Goal: Task Accomplishment & Management: Manage account settings

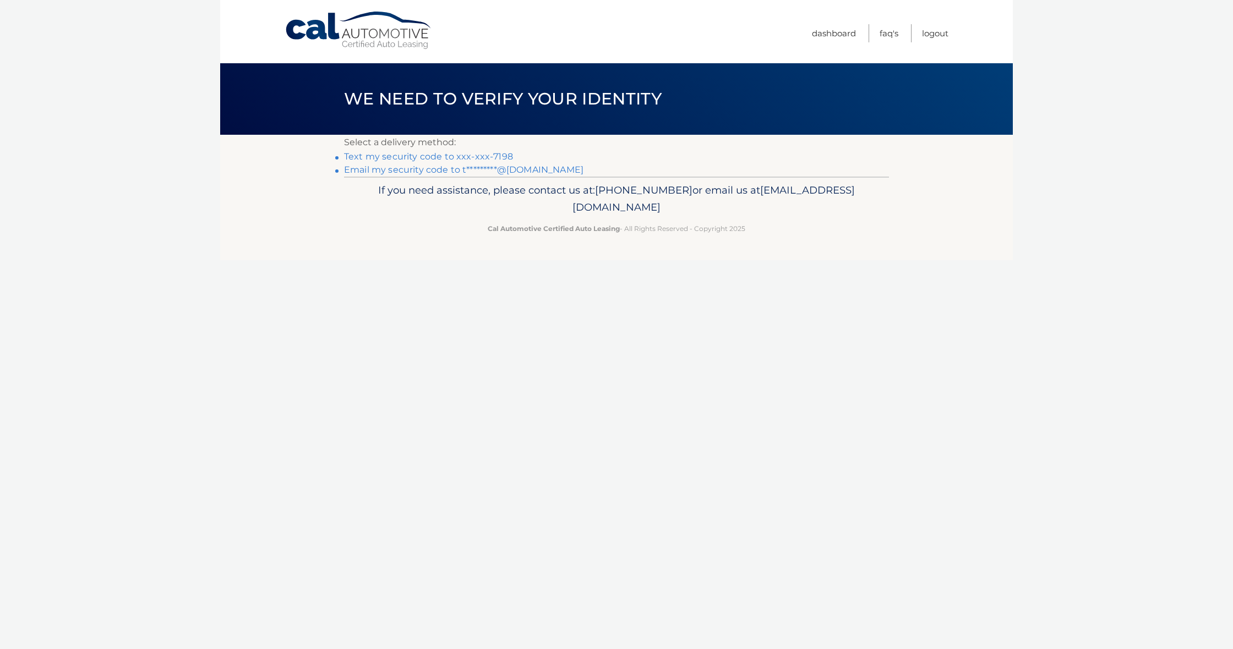
click at [404, 170] on link "Email my security code to t*********@gmail.com" at bounding box center [463, 170] width 239 height 10
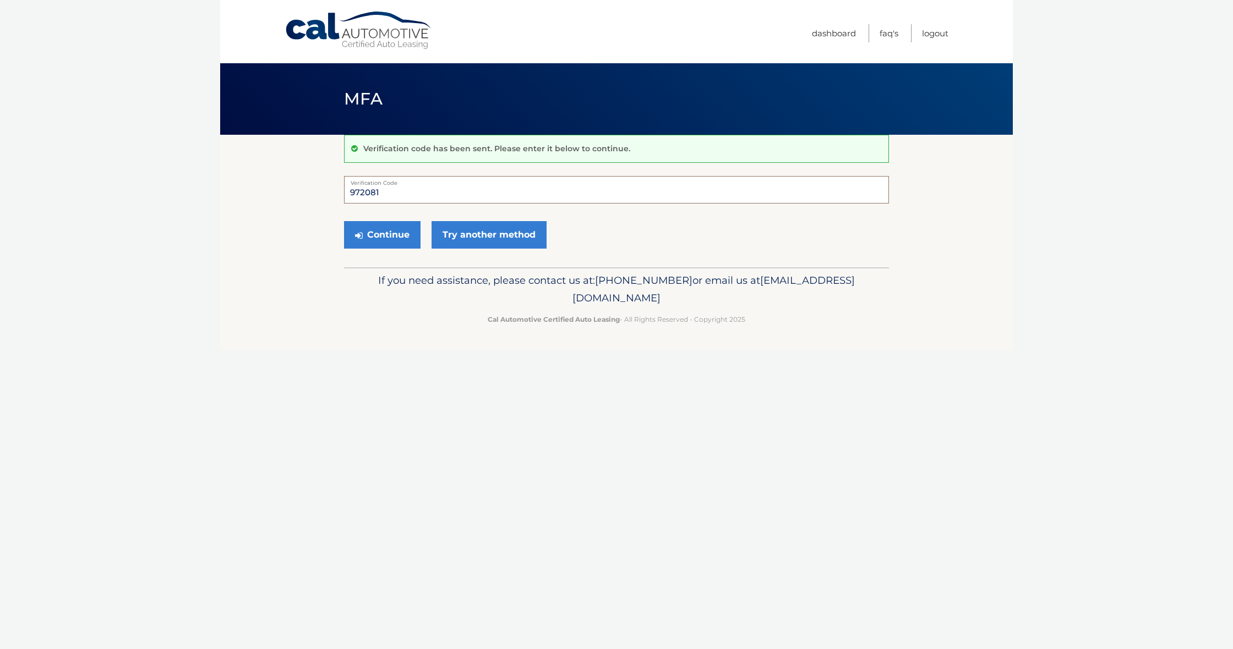
type input "972081"
click at [382, 234] on button "Continue" at bounding box center [382, 235] width 76 height 28
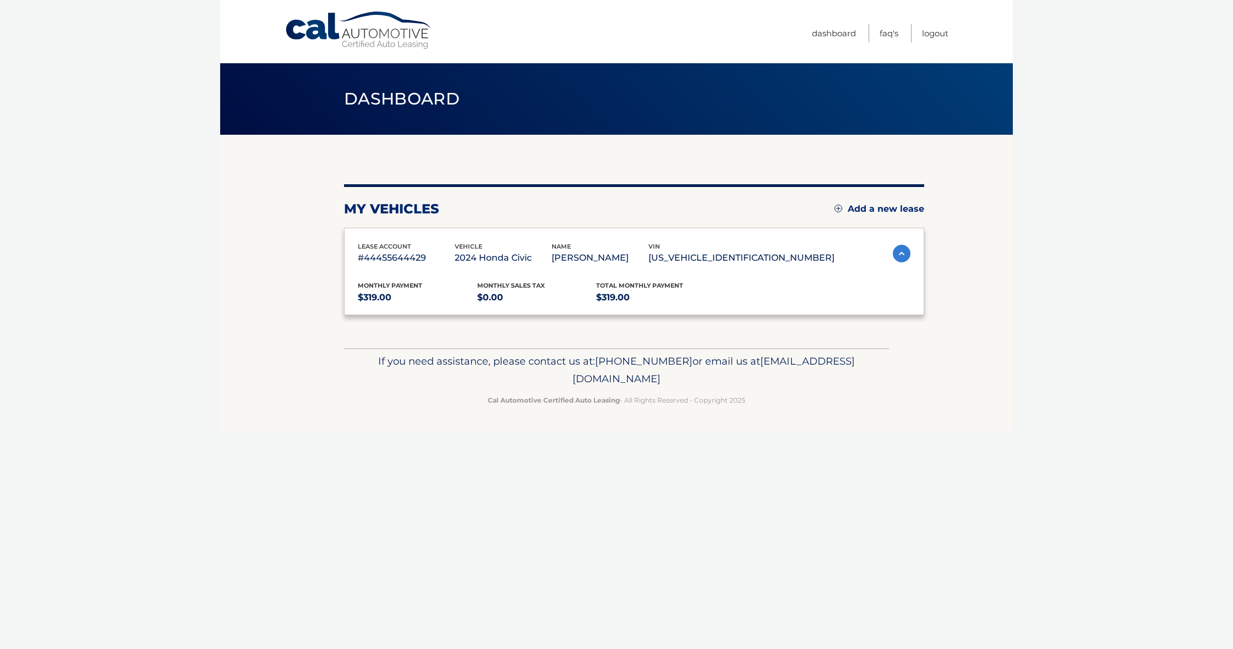
click at [398, 236] on div "lease account #44455644429 vehicle 2024 Honda Civic name ANDRES SOSA vin 2HGFE2…" at bounding box center [634, 272] width 580 height 88
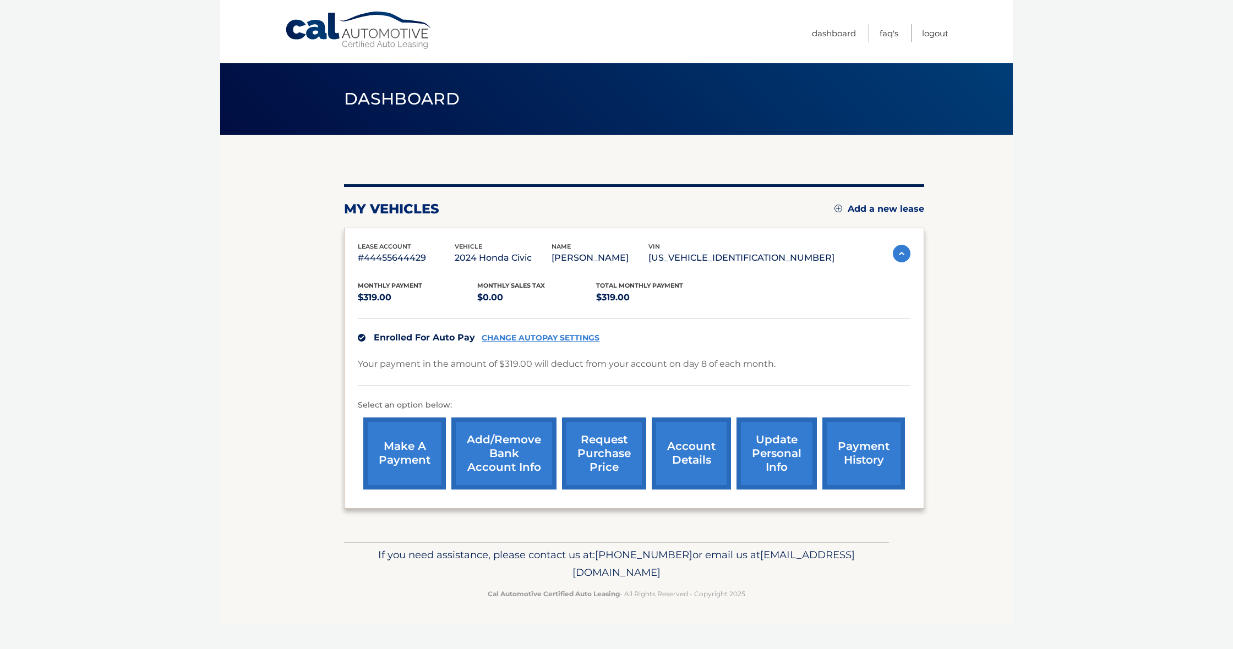
click at [871, 209] on link "Add a new lease" at bounding box center [879, 209] width 90 height 11
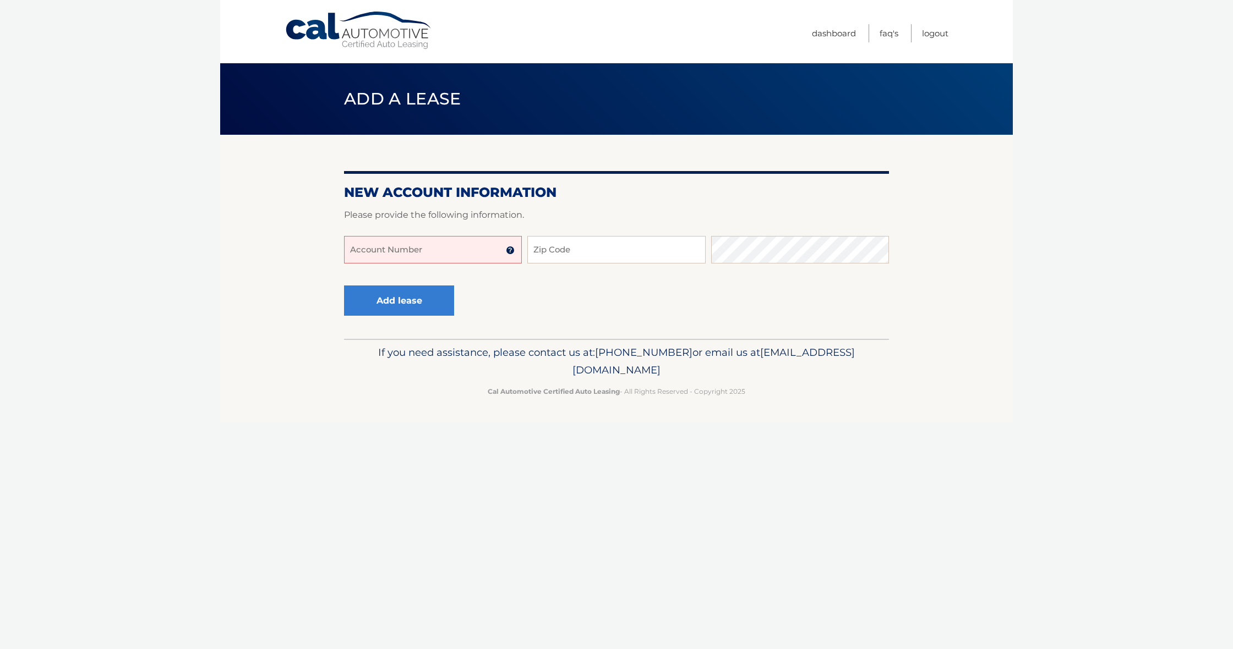
drag, startPoint x: 356, startPoint y: 246, endPoint x: 367, endPoint y: 251, distance: 12.1
click at [356, 246] on input "Account Number" at bounding box center [433, 250] width 178 height 28
type input "44456017219"
click at [535, 251] on input "Zip Code" at bounding box center [616, 250] width 178 height 28
click at [558, 249] on input "Zip Code" at bounding box center [616, 250] width 178 height 28
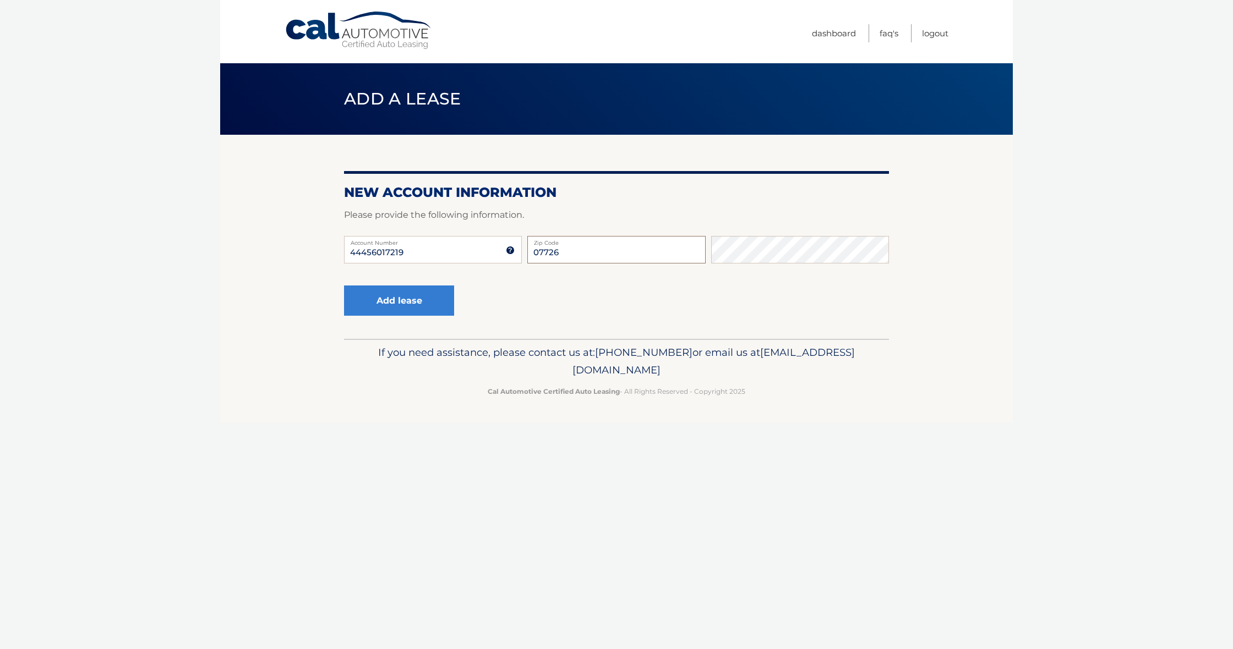
type input "07726"
click at [392, 302] on button "Add lease" at bounding box center [399, 301] width 110 height 30
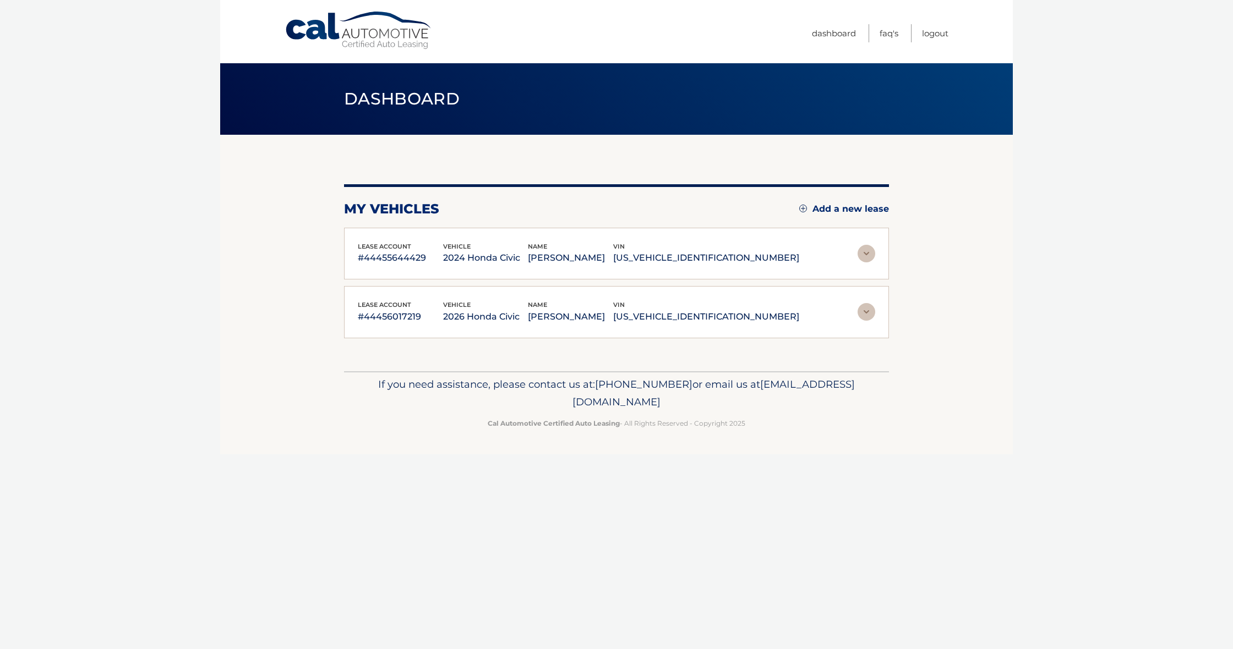
click at [868, 312] on img at bounding box center [866, 312] width 18 height 18
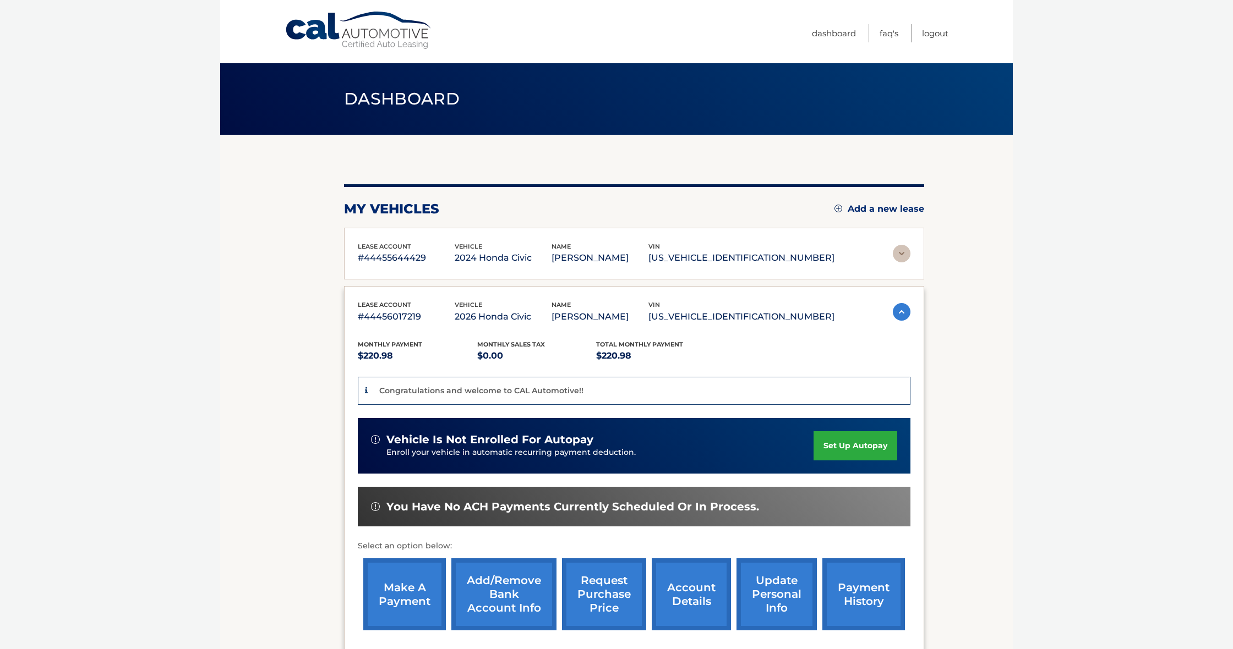
click at [854, 444] on link "set up autopay" at bounding box center [855, 445] width 84 height 29
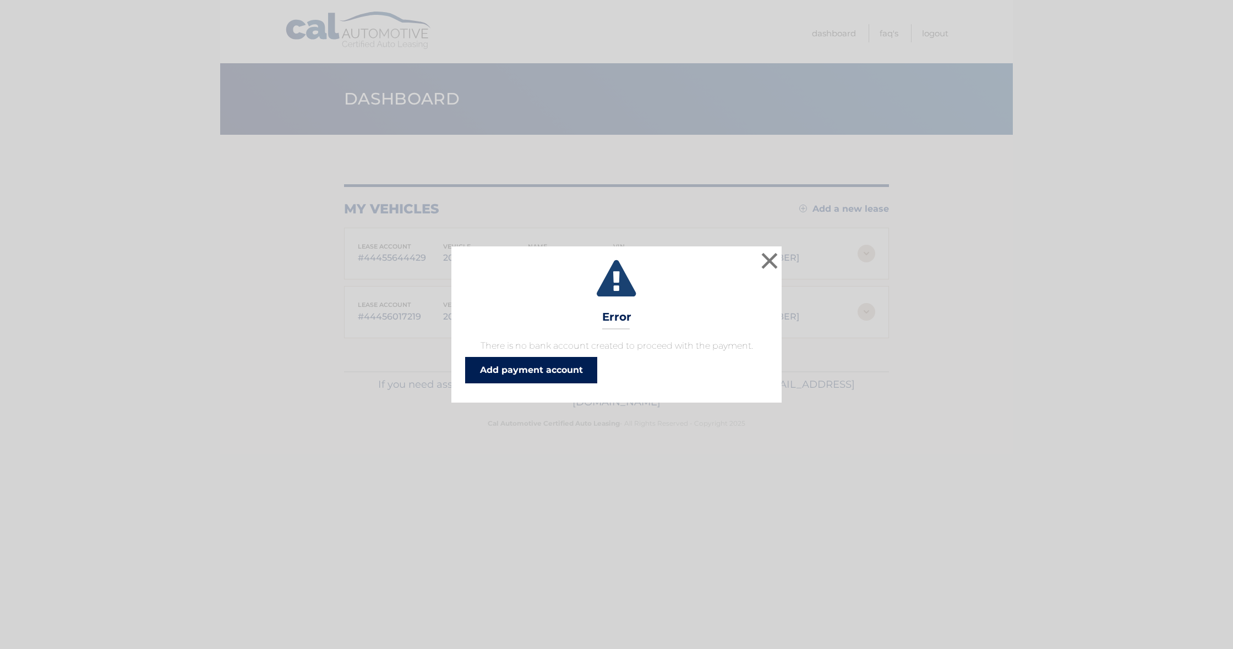
click at [527, 371] on link "Add payment account" at bounding box center [531, 370] width 132 height 26
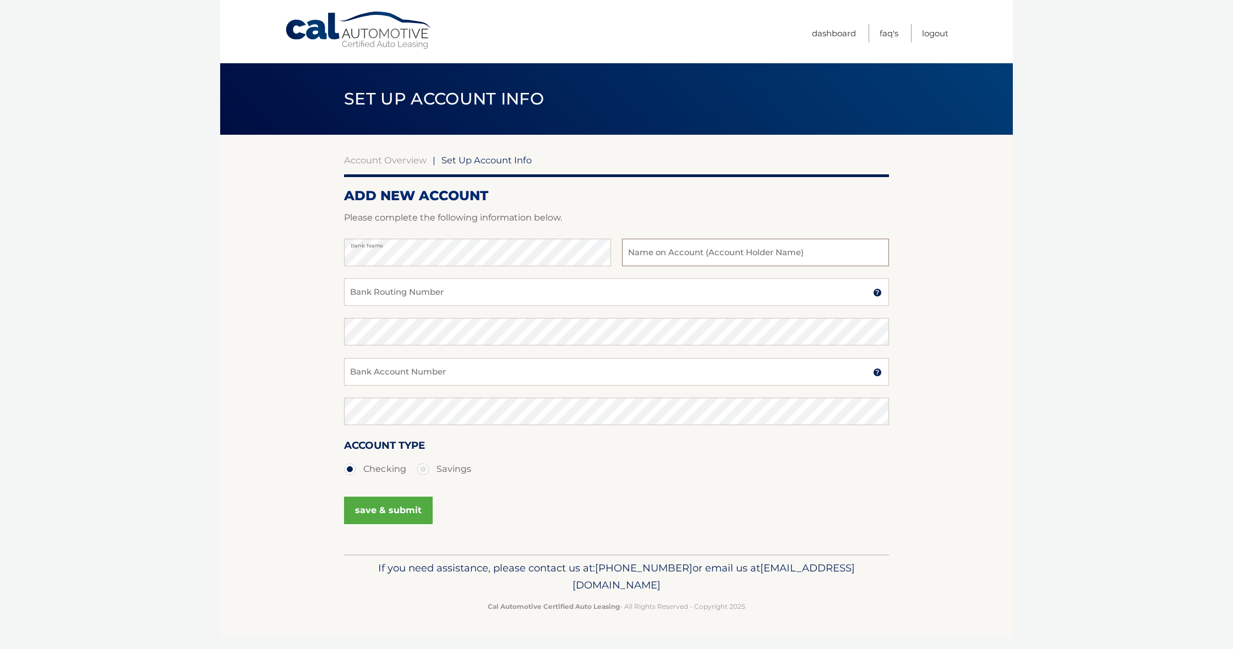
click at [648, 250] on input "text" at bounding box center [755, 253] width 267 height 28
type input "Paola E Sosa"
click at [452, 285] on input "Bank Routing Number" at bounding box center [616, 292] width 545 height 28
type input "021200025"
click at [403, 374] on input "Bank Account Number" at bounding box center [616, 372] width 545 height 28
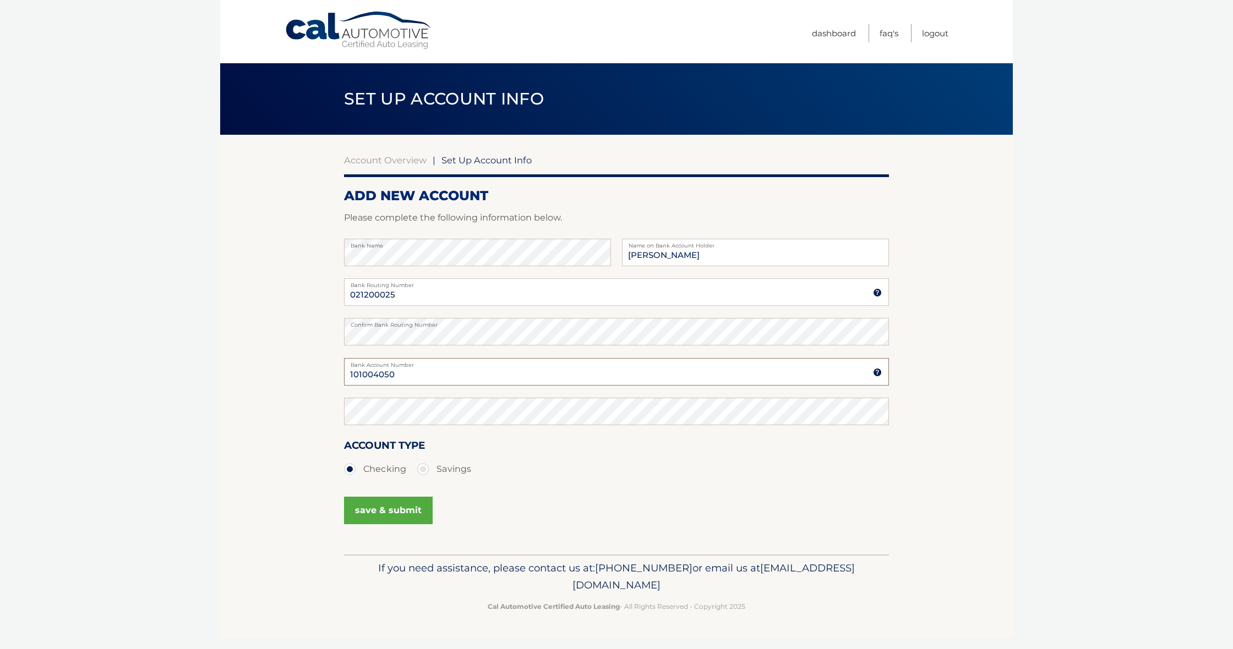
type input "1010040509084"
click at [398, 514] on button "save & submit" at bounding box center [388, 511] width 89 height 28
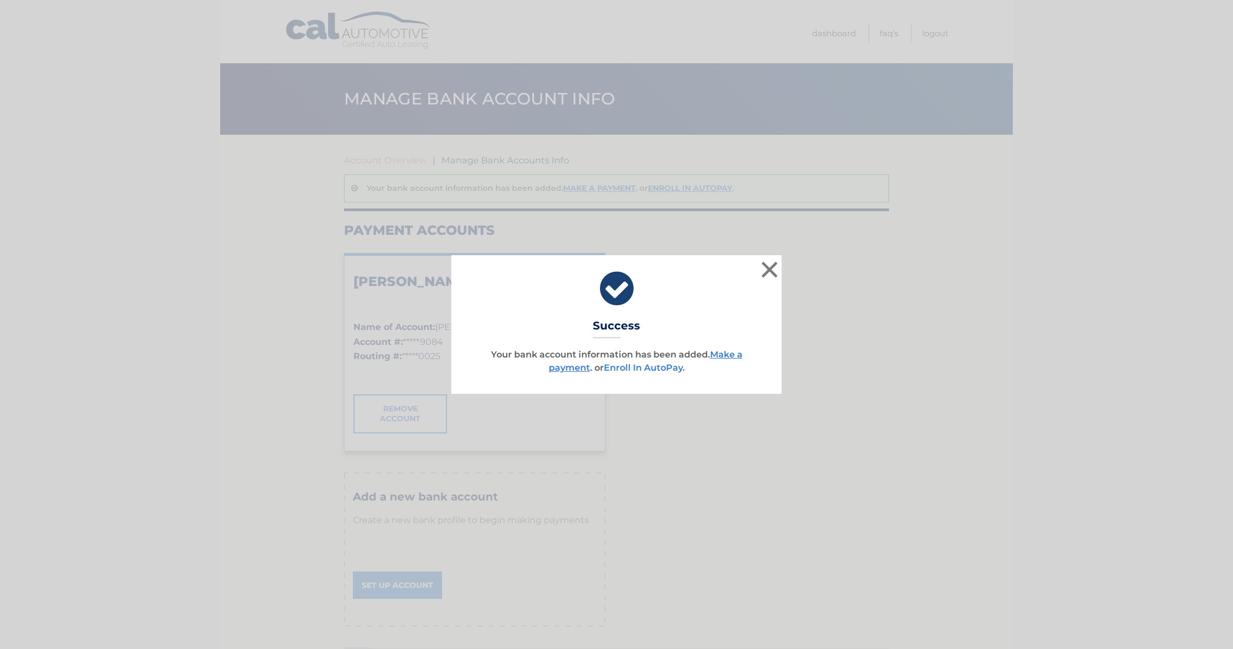
click at [647, 368] on link "Enroll In AutoPay" at bounding box center [643, 368] width 79 height 10
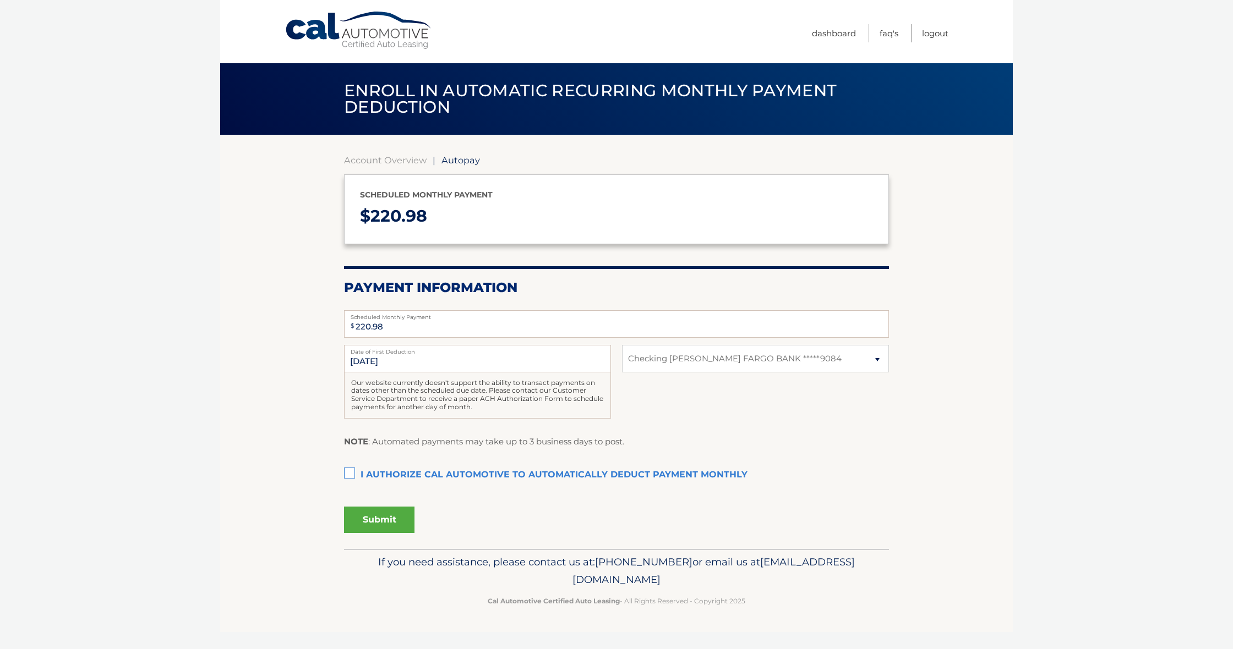
select select "ZDYxZmI0ZmUtNDQ1ZS00MmMwLThlYzQtMzdlZTI0NzEwYjRk"
click at [348, 470] on label "I authorize cal automotive to automatically deduct payment monthly This checkbo…" at bounding box center [616, 475] width 545 height 22
click at [0, 0] on input "I authorize cal automotive to automatically deduct payment monthly This checkbo…" at bounding box center [0, 0] width 0 height 0
click at [385, 518] on button "Submit" at bounding box center [379, 520] width 70 height 26
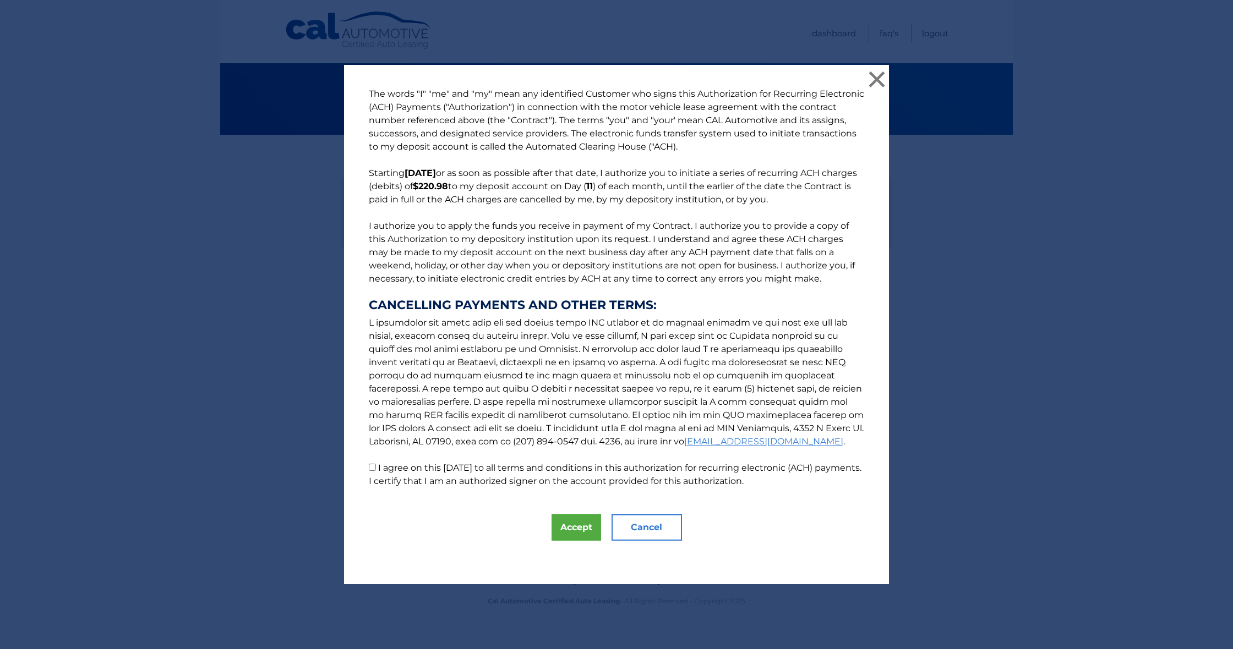
click at [373, 468] on input "I agree on this 09/30/2025 to all terms and conditions in this authorization fo…" at bounding box center [372, 467] width 7 height 7
checkbox input "true"
click at [580, 530] on button "Accept" at bounding box center [576, 528] width 50 height 26
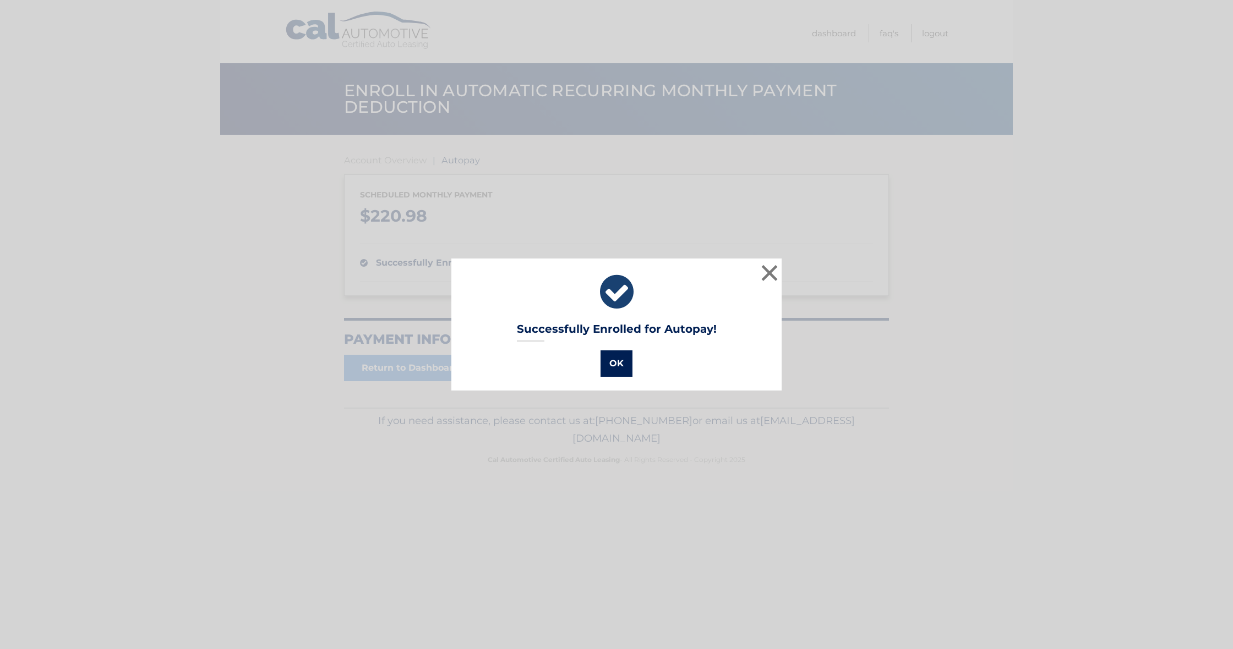
click at [613, 363] on button "OK" at bounding box center [616, 364] width 32 height 26
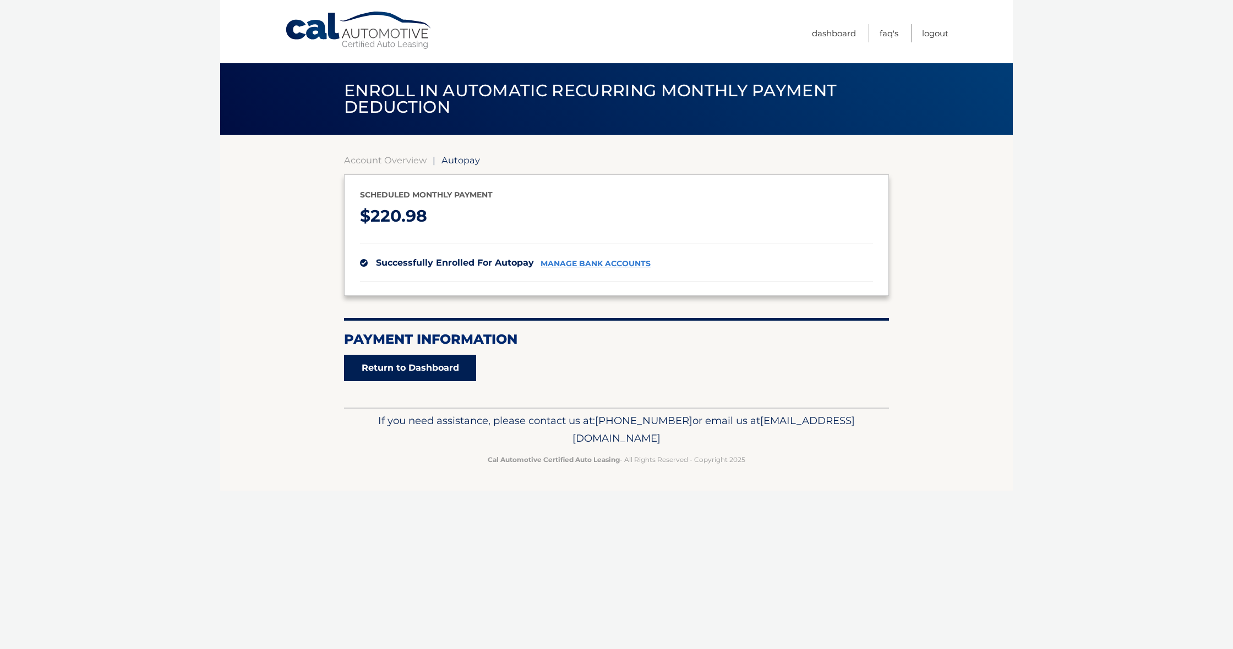
click at [418, 369] on link "Return to Dashboard" at bounding box center [410, 368] width 132 height 26
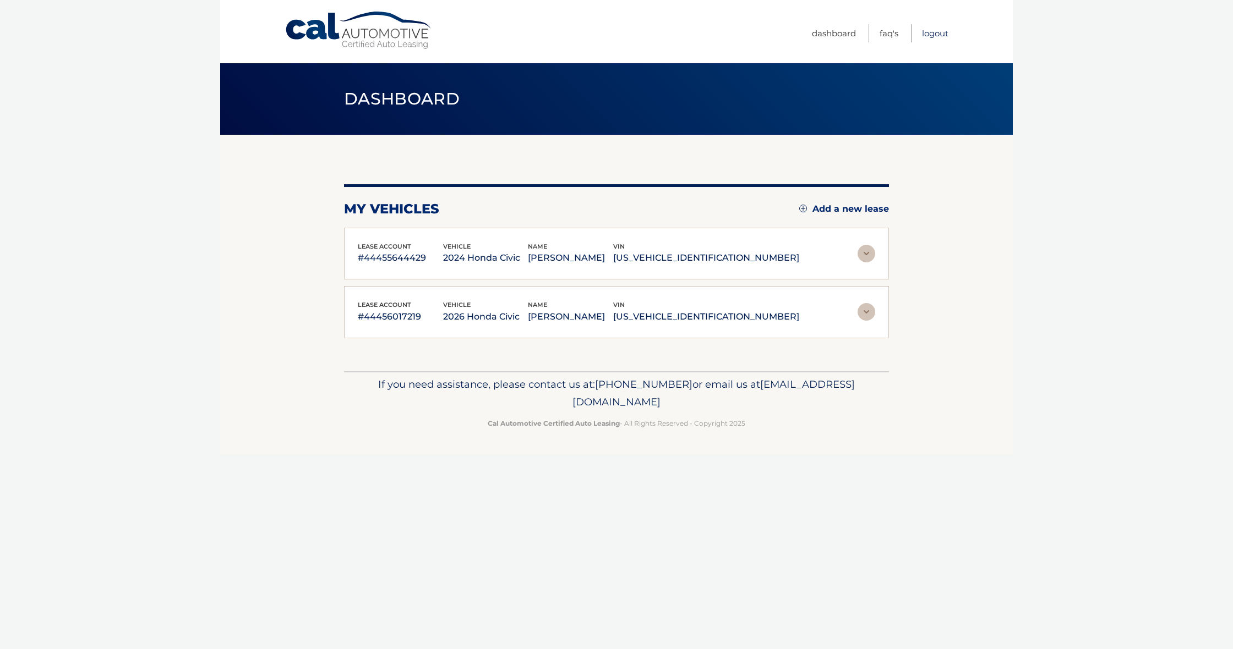
click at [930, 34] on link "Logout" at bounding box center [935, 33] width 26 height 18
